Goal: Find contact information: Find contact information

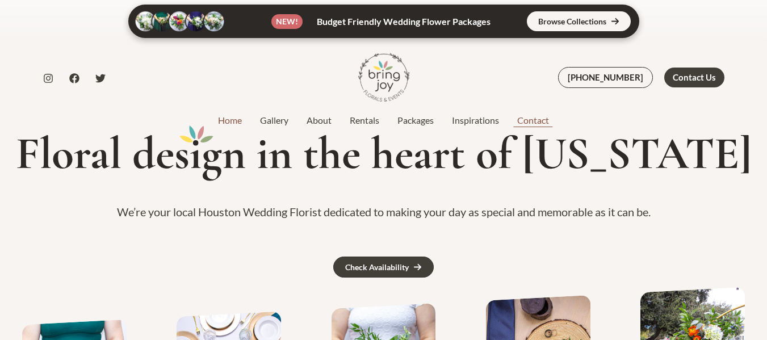
click at [534, 118] on link "Contact" at bounding box center [533, 121] width 50 height 14
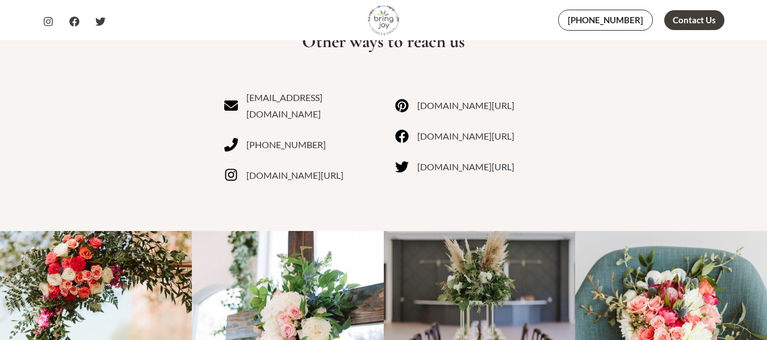
scroll to position [610, 0]
